Goal: Task Accomplishment & Management: Use online tool/utility

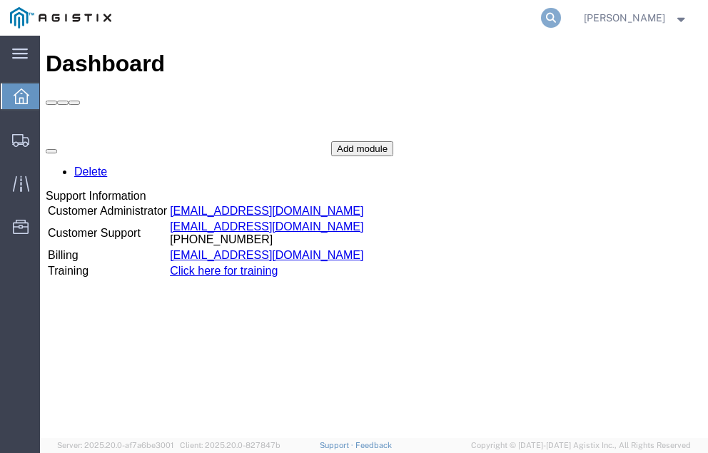
click at [561, 16] on icon at bounding box center [551, 18] width 20 height 20
type input "56915029"
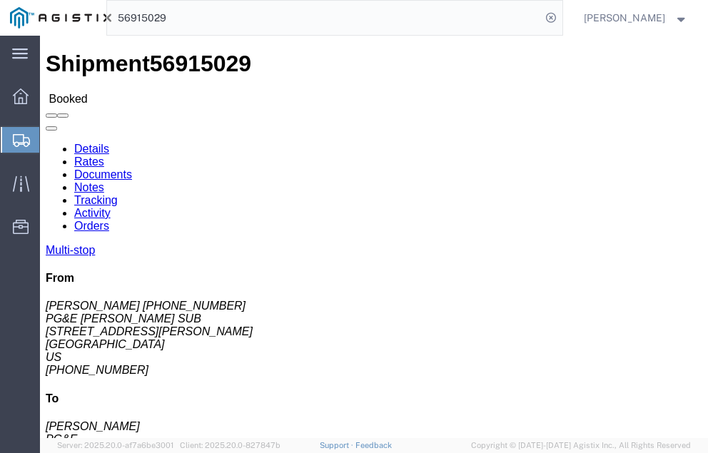
click link "Tracking"
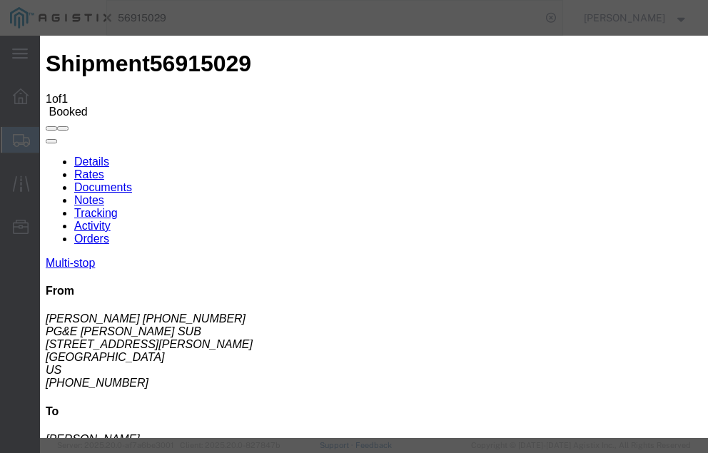
type input "[DATE]"
type input "6:00 PM"
select select "DELIVRED"
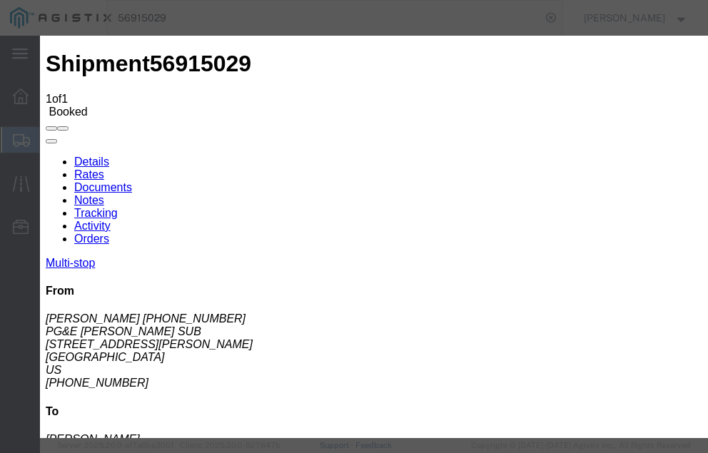
type input "[DATE]"
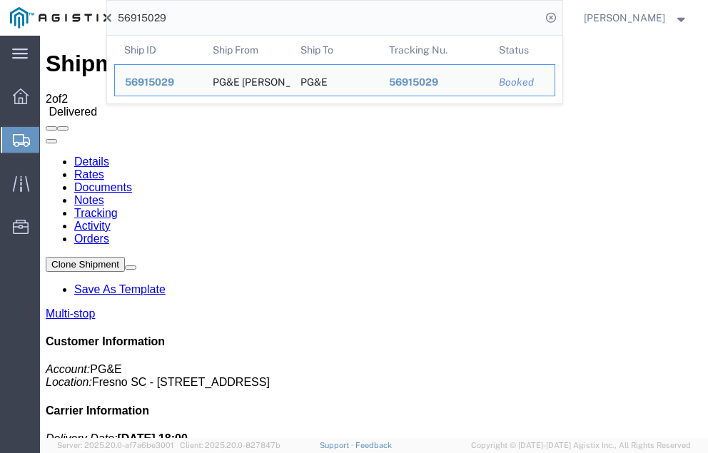
click at [204, 16] on input "56915029" at bounding box center [324, 18] width 434 height 34
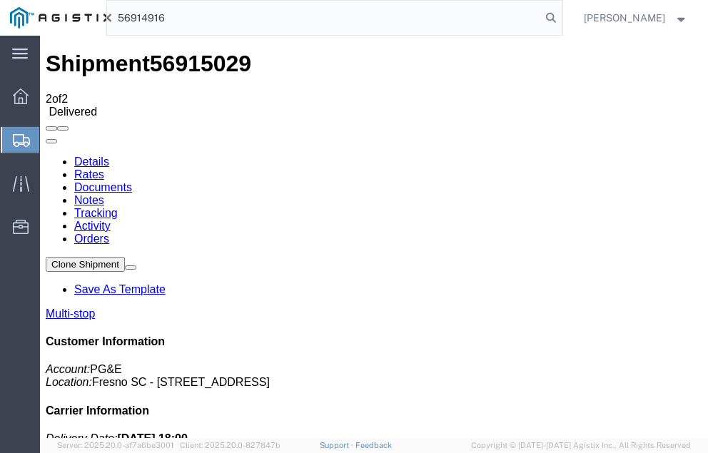
type input "56914916"
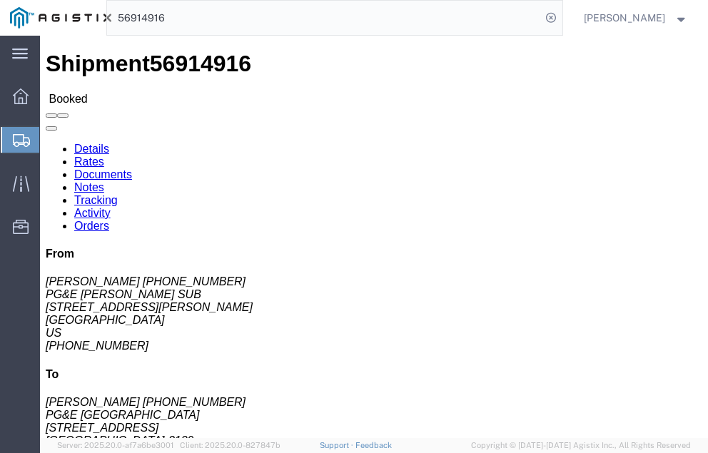
click link "Tracking"
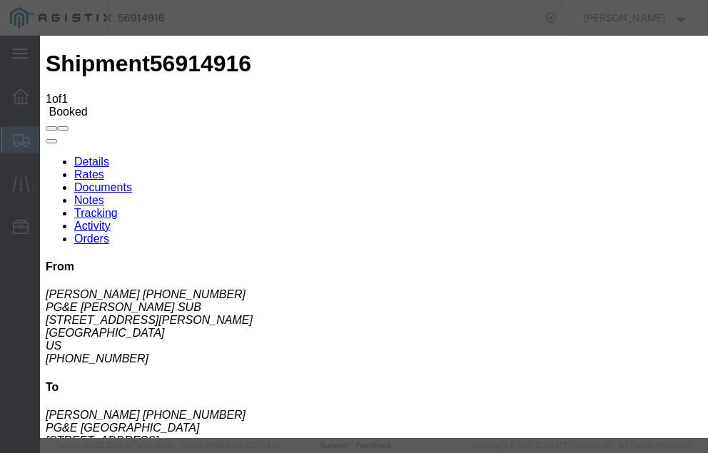
type input "[DATE]"
type input "6:00 PM"
select select "DELIVRED"
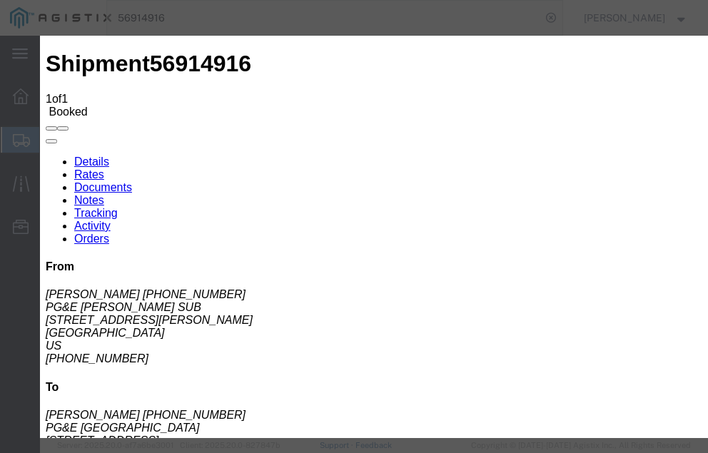
type input "[DATE]"
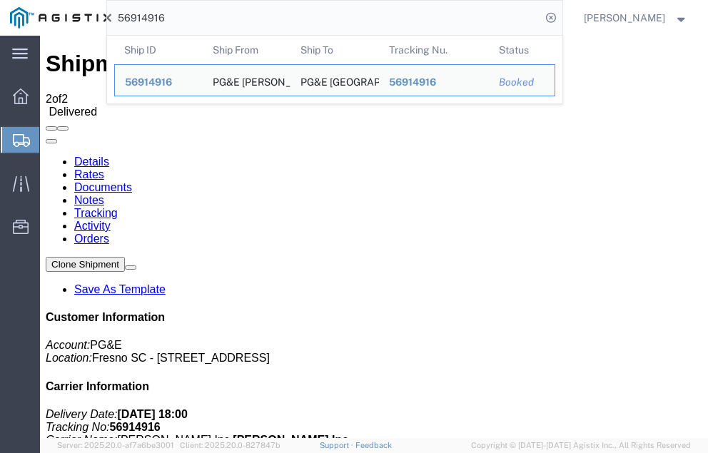
click at [201, 19] on input "56914916" at bounding box center [324, 18] width 434 height 34
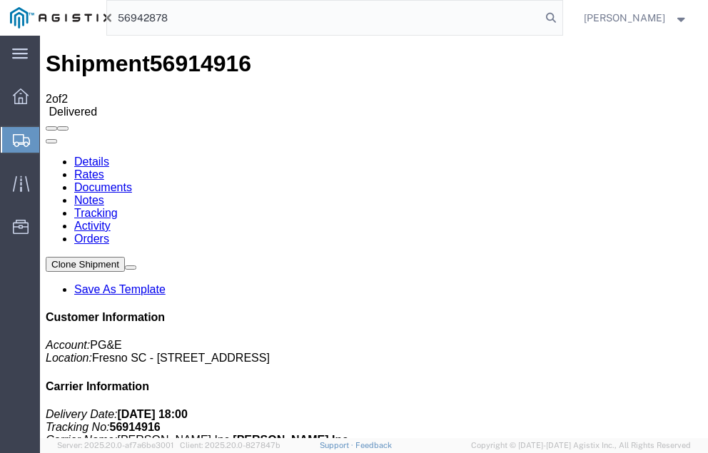
type input "56942878"
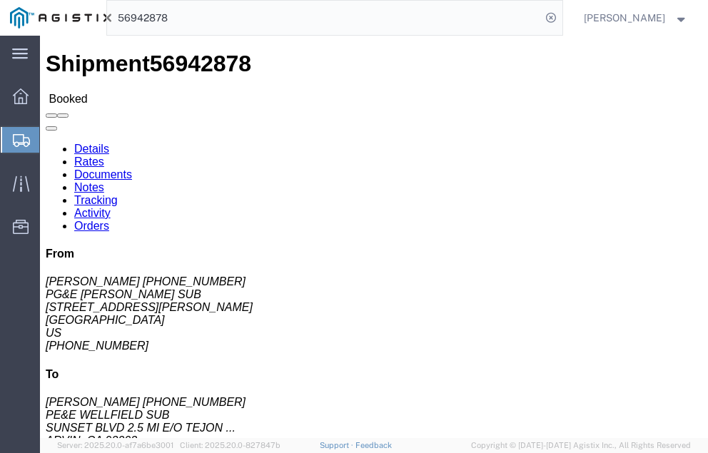
click link "Tracking"
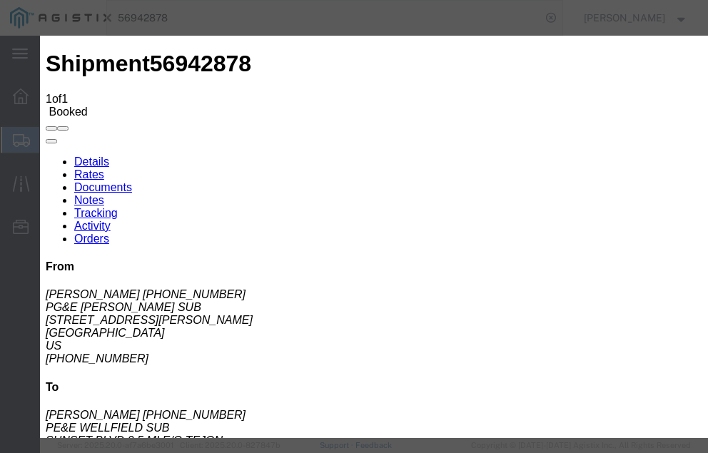
type input "[DATE]"
type input "6:00 PM"
select select "DELIVRED"
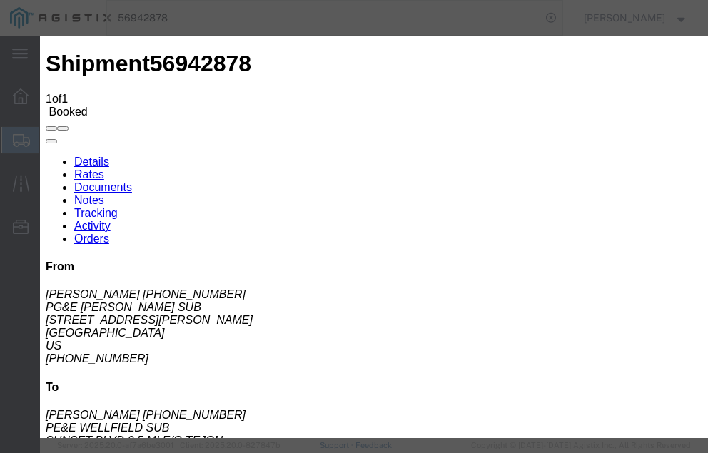
type input "[DATE]"
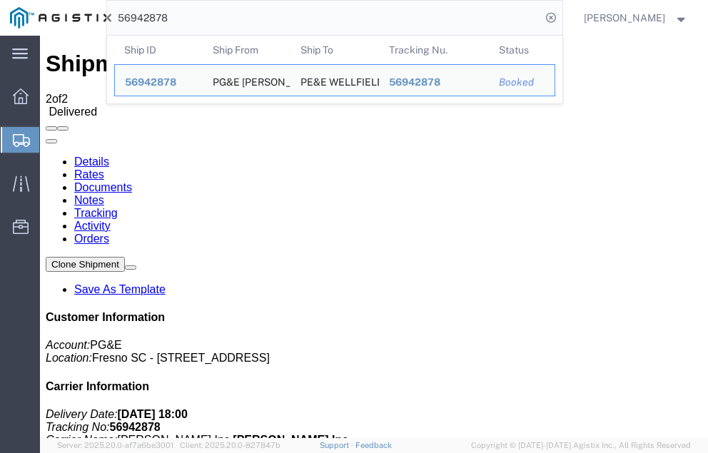
click at [202, 17] on input "56942878" at bounding box center [324, 18] width 434 height 34
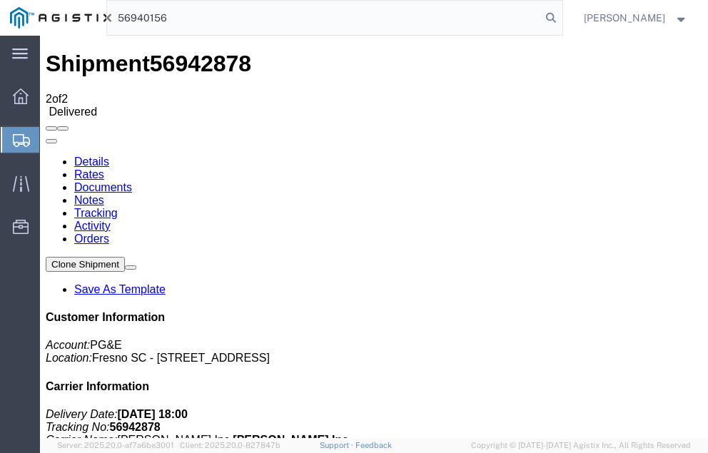
type input "56940156"
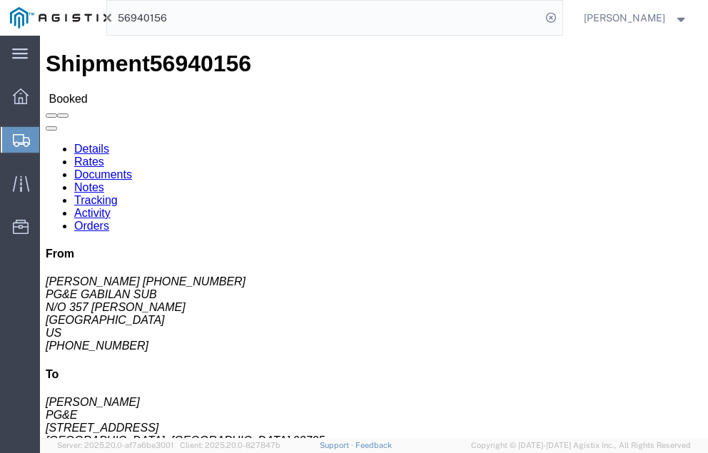
click link "Tracking"
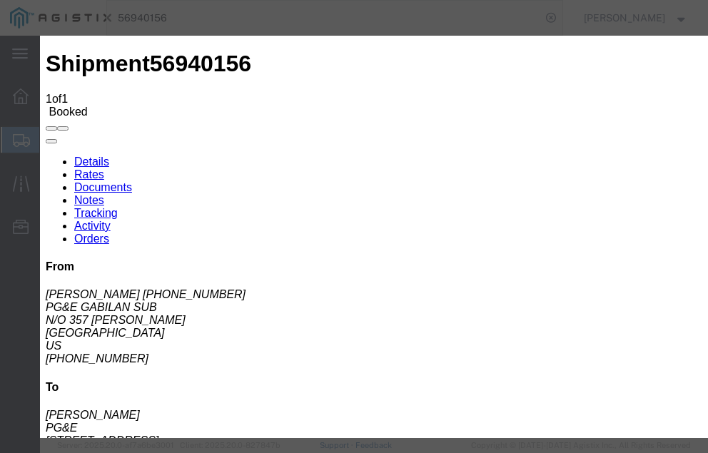
type input "[DATE]"
type input "6:00 PM"
select select "DELIVRED"
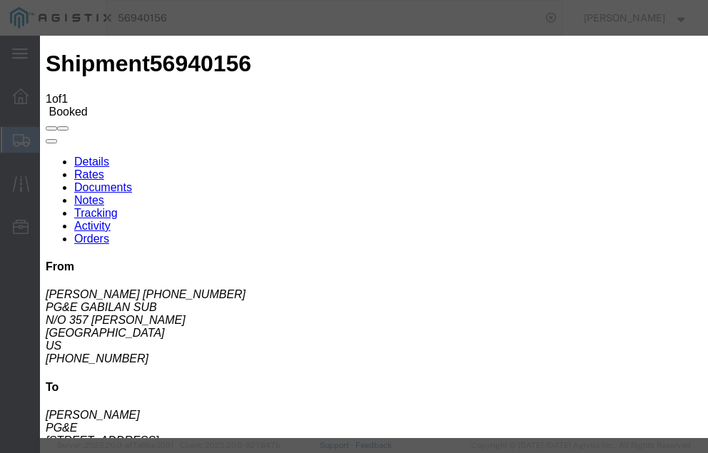
type input "[DATE]"
